Goal: Information Seeking & Learning: Check status

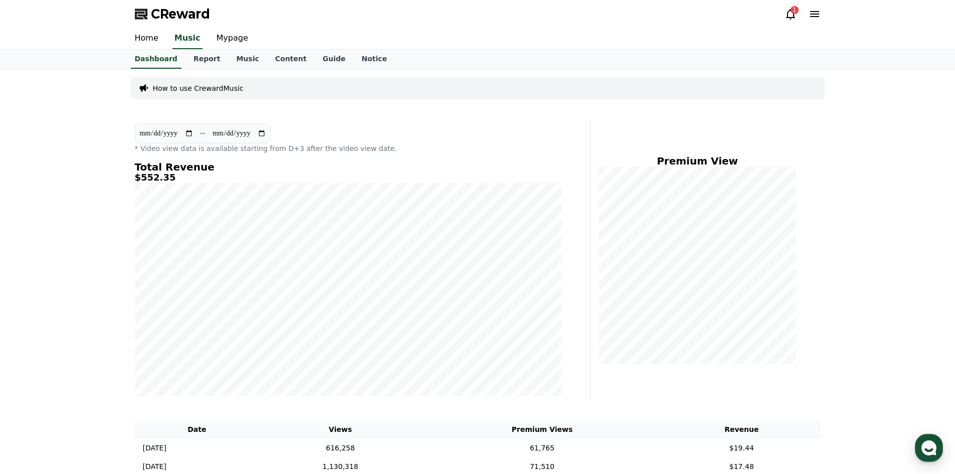
click at [789, 12] on icon at bounding box center [790, 14] width 12 height 12
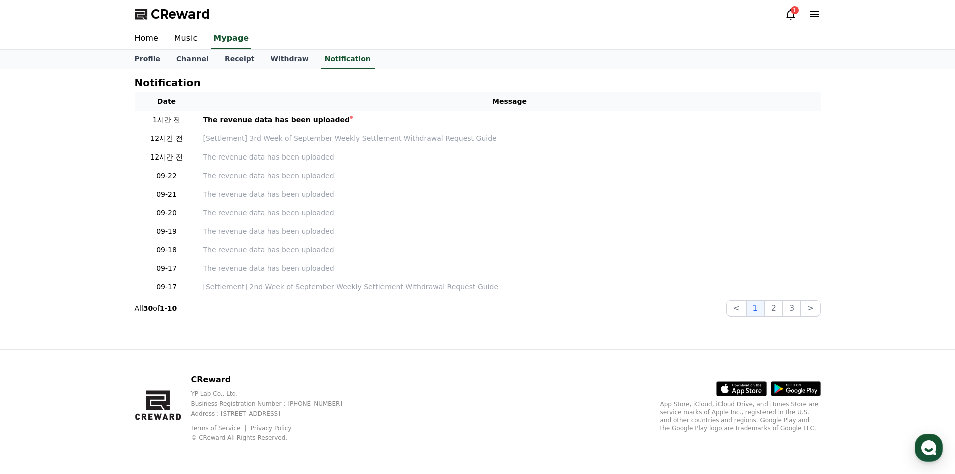
click at [789, 12] on icon at bounding box center [790, 14] width 12 height 12
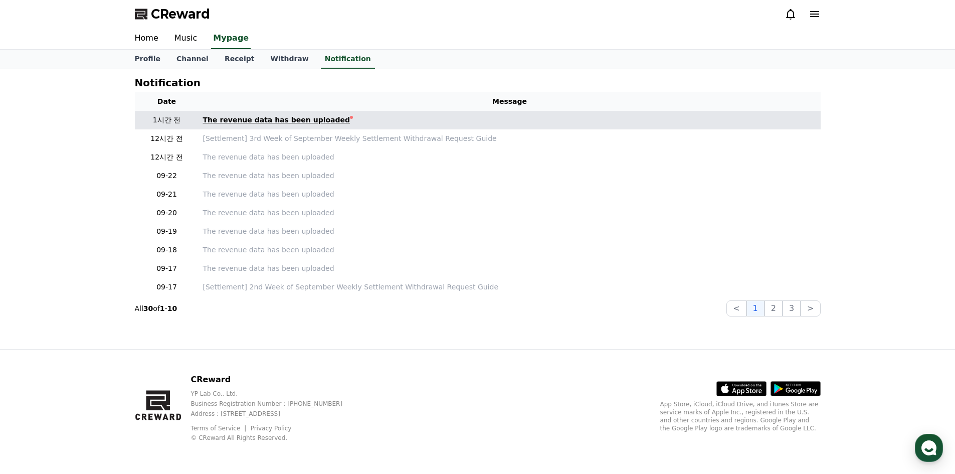
click at [267, 122] on div "The revenue data has been uploaded" at bounding box center [276, 120] width 147 height 11
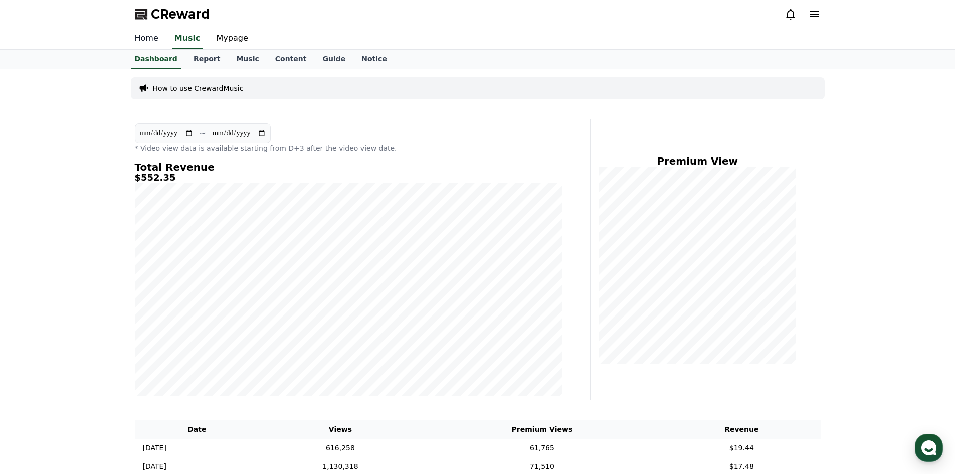
click at [154, 42] on link "Home" at bounding box center [147, 38] width 40 height 21
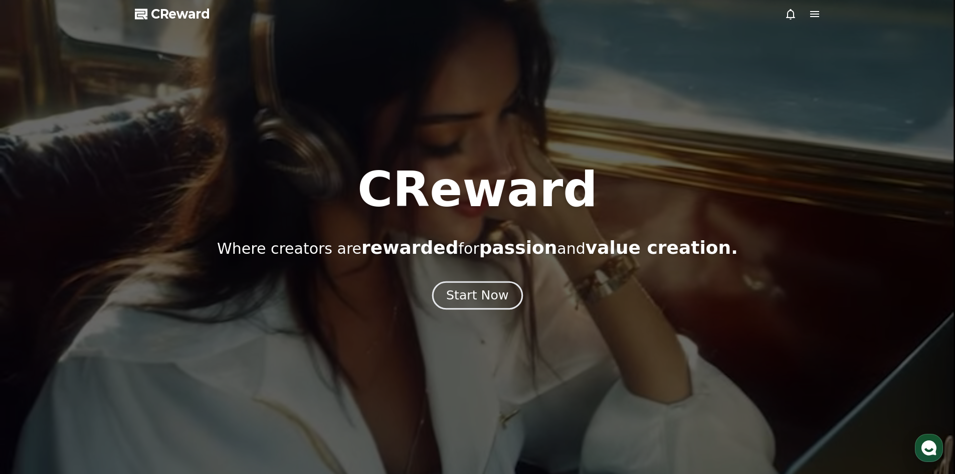
click at [477, 294] on div "Start Now" at bounding box center [477, 295] width 62 height 17
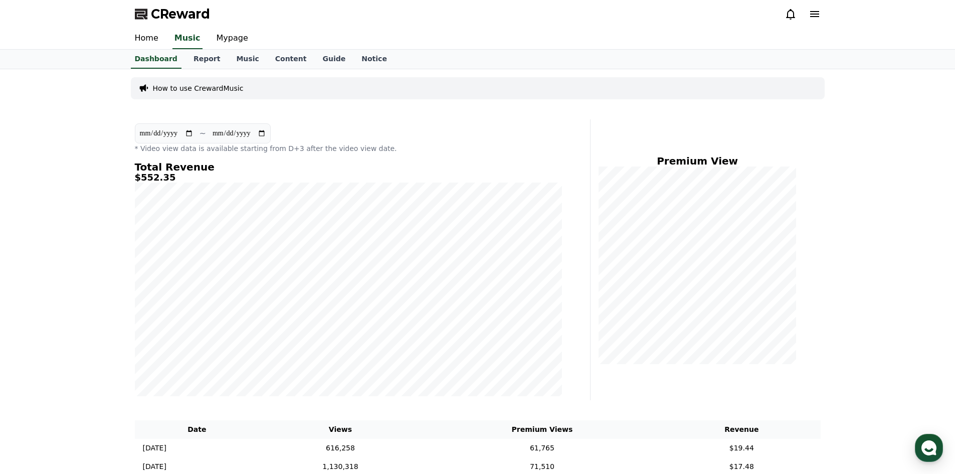
click at [785, 13] on icon at bounding box center [790, 14] width 12 height 12
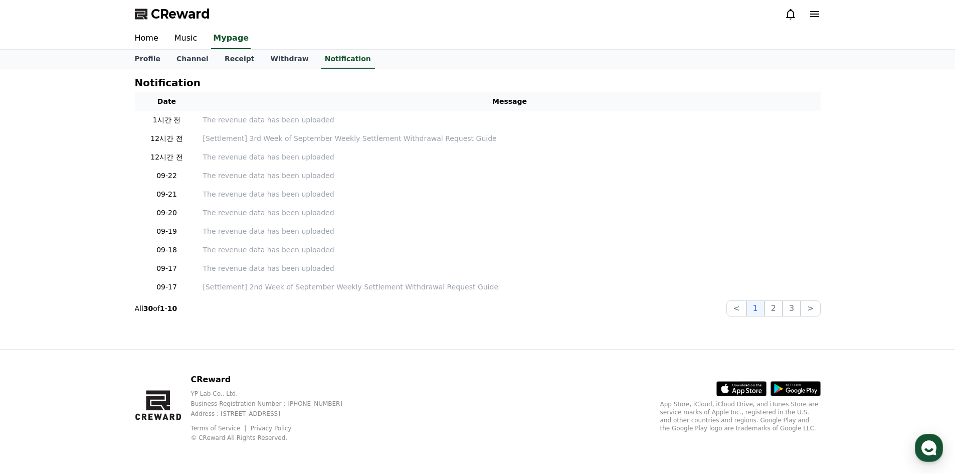
click at [785, 13] on icon at bounding box center [790, 14] width 12 height 12
